Goal: Task Accomplishment & Management: Complete application form

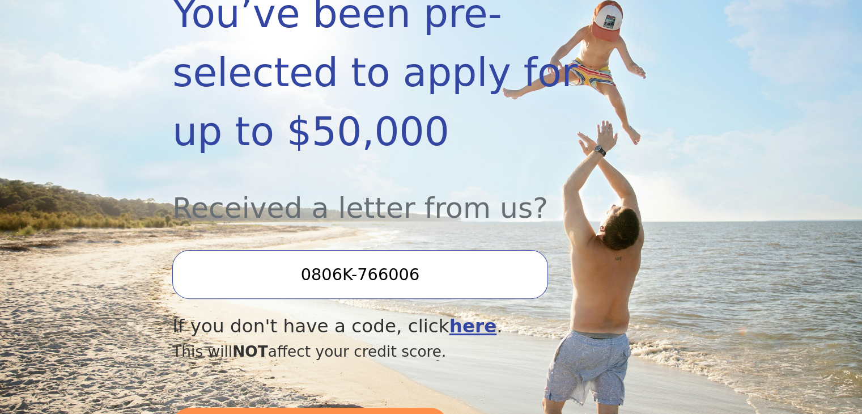
scroll to position [386, 0]
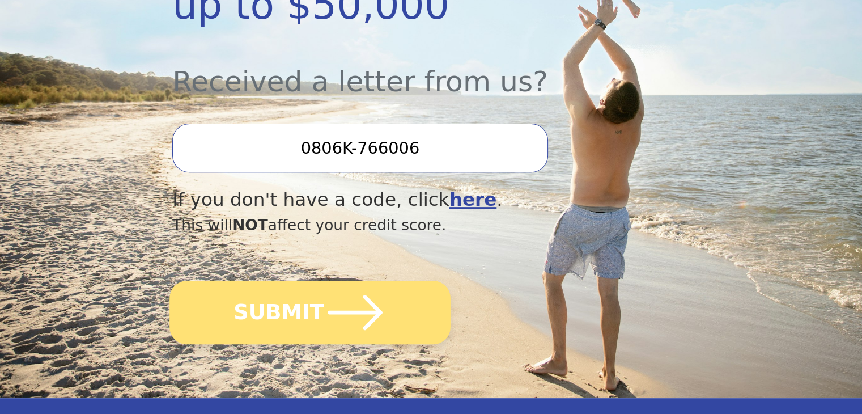
click at [358, 281] on icon "submit" at bounding box center [355, 312] width 62 height 62
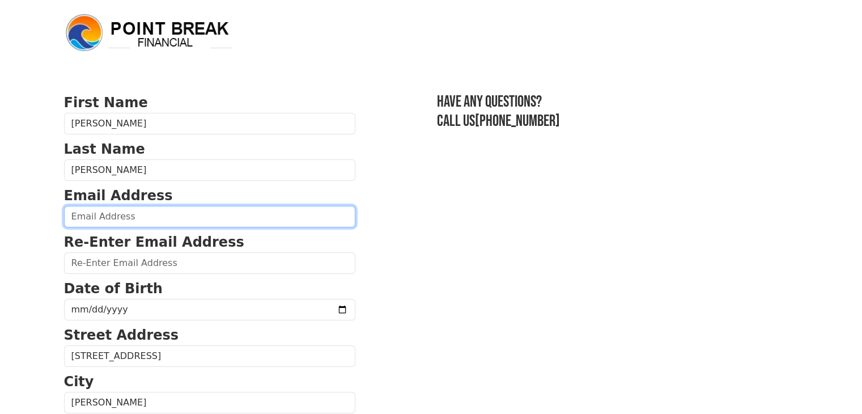
click at [172, 209] on input "email" at bounding box center [209, 217] width 291 height 22
type input "rstoller34@gmail.com"
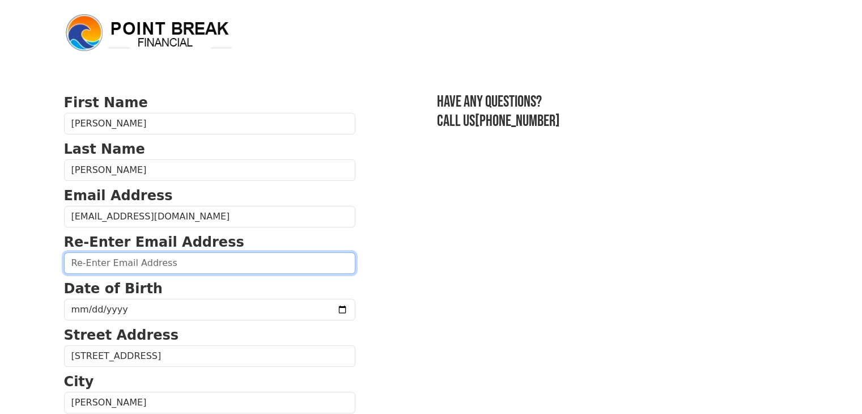
type input "rstoller34@gmail.com"
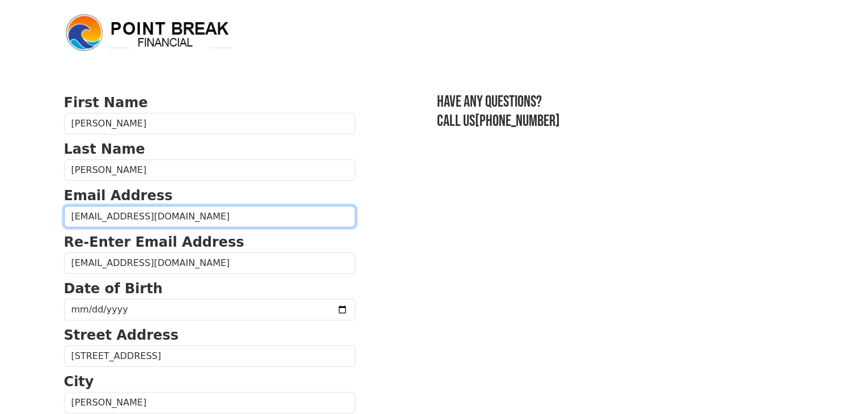
type input "(319) 572-7093"
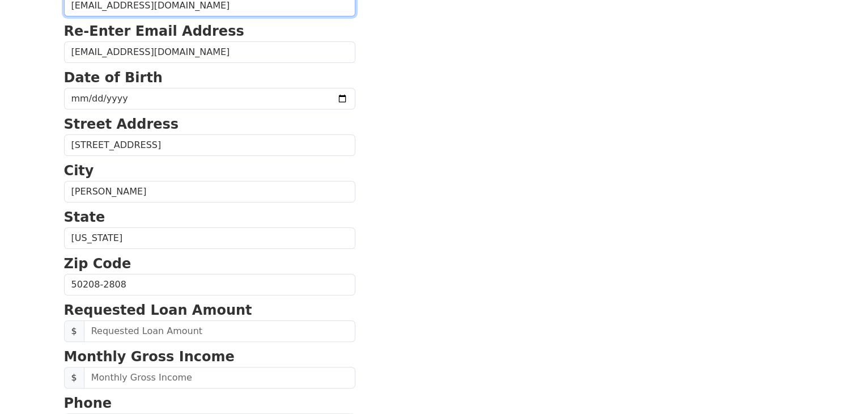
scroll to position [207, 0]
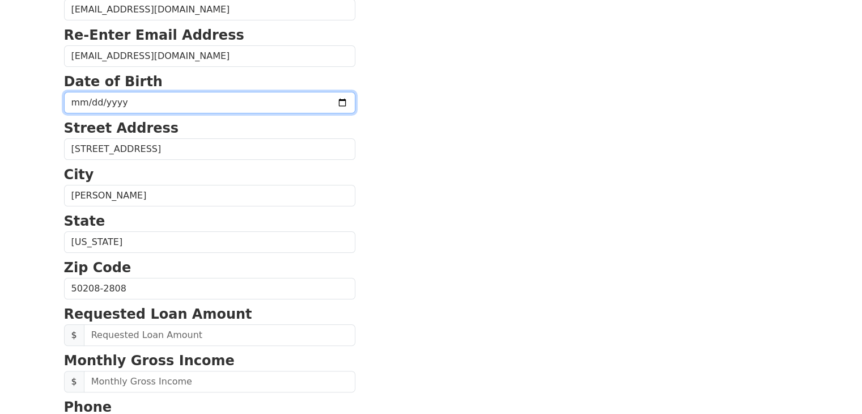
click at [168, 100] on input "date" at bounding box center [209, 103] width 291 height 22
type input "1963-11-18"
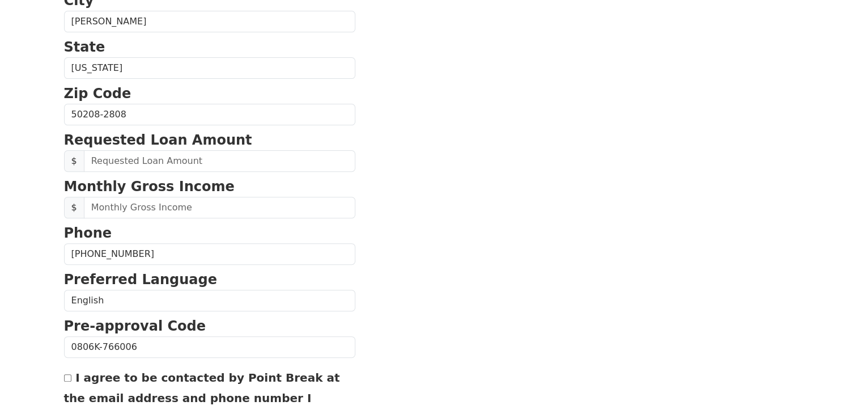
scroll to position [385, 0]
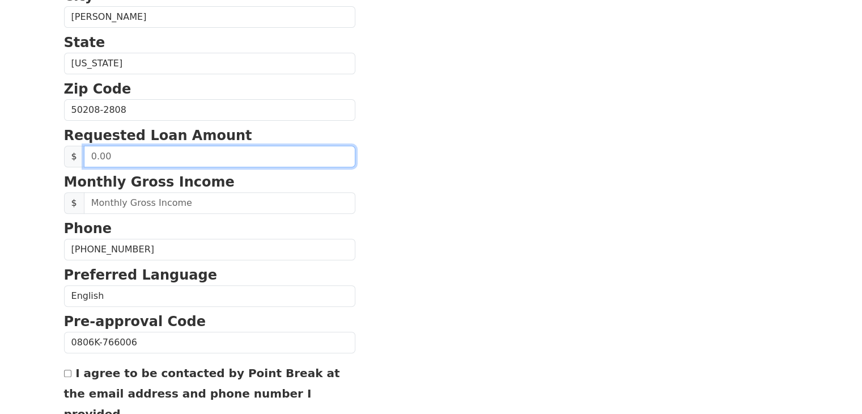
click at [120, 158] on input "text" at bounding box center [219, 157] width 271 height 22
type input "17,000.00"
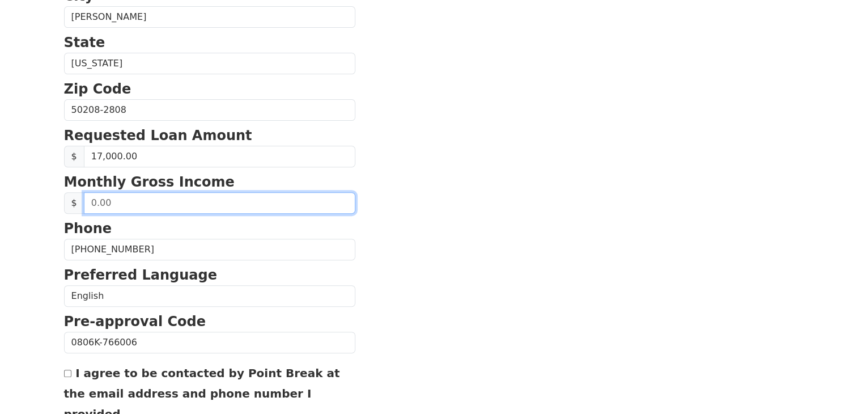
click at [143, 206] on input "text" at bounding box center [219, 203] width 271 height 22
type input "93,000.00"
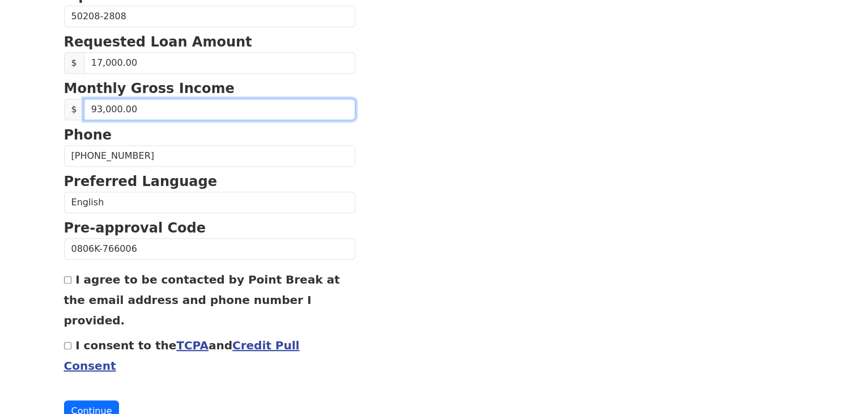
scroll to position [485, 0]
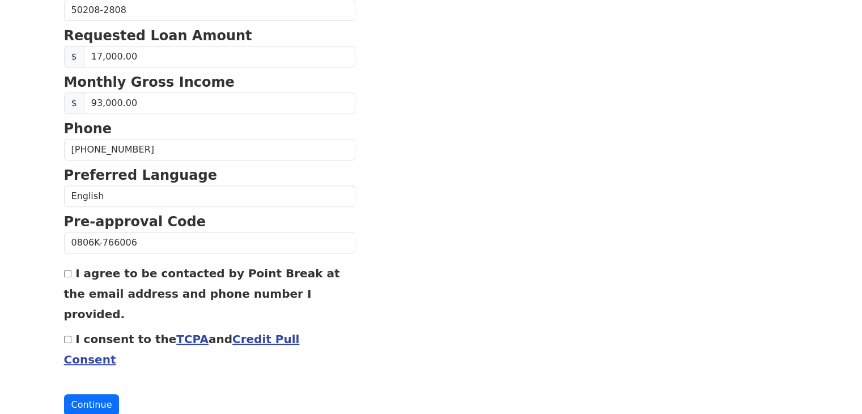
click at [67, 335] on input "I consent to the TCPA and Credit Pull Consent" at bounding box center [67, 338] width 7 height 7
checkbox input "true"
click at [67, 271] on input "I agree to be contacted by Point Break at the email address and phone number I …" at bounding box center [67, 273] width 7 height 7
click at [88, 394] on button "Continue" at bounding box center [92, 405] width 56 height 22
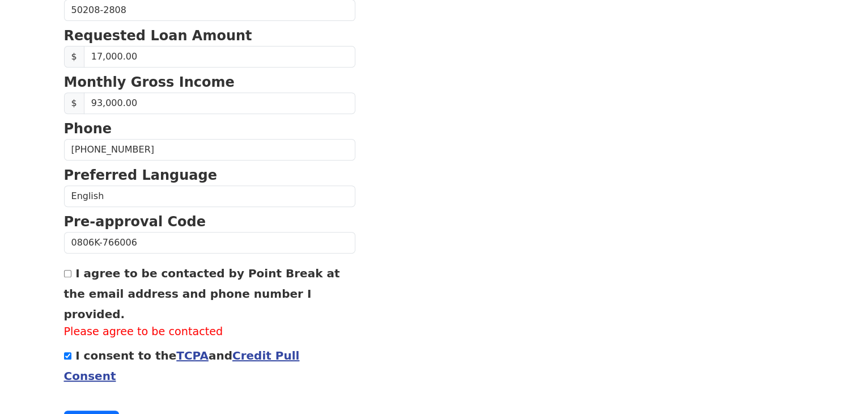
click at [66, 271] on input "I agree to be contacted by Point Break at the email address and phone number I …" at bounding box center [67, 273] width 7 height 7
checkbox input "true"
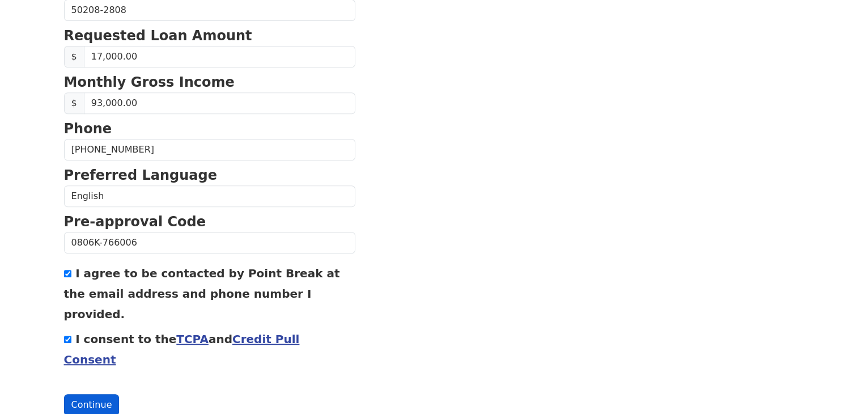
click at [97, 394] on button "Continue" at bounding box center [92, 405] width 56 height 22
